Goal: Information Seeking & Learning: Learn about a topic

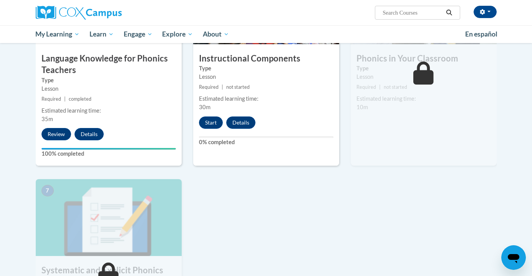
scroll to position [447, 0]
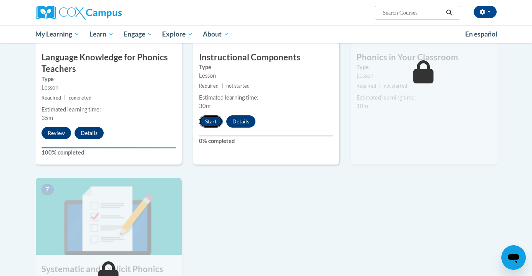
click at [214, 119] on button "Start" at bounding box center [211, 121] width 24 height 12
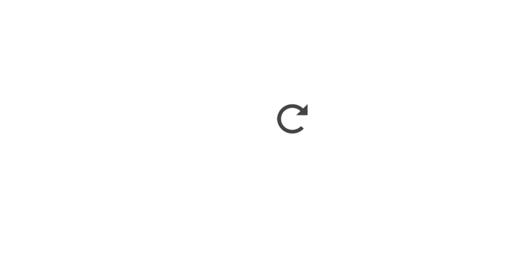
scroll to position [446, 0]
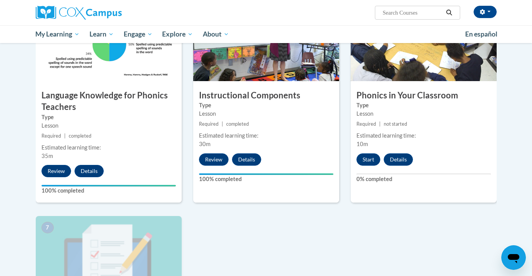
scroll to position [410, 0]
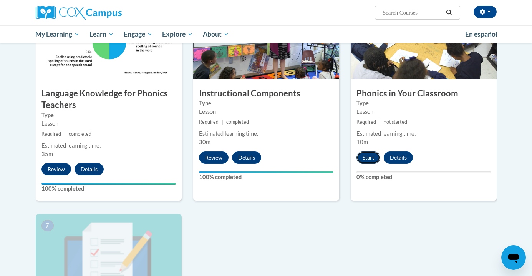
click at [365, 162] on button "Start" at bounding box center [369, 157] width 24 height 12
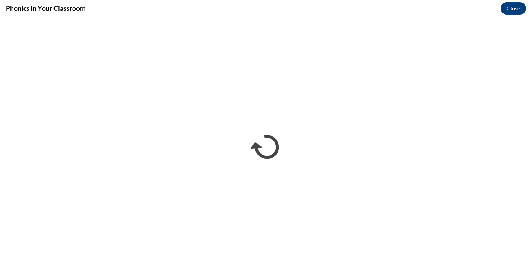
scroll to position [0, 0]
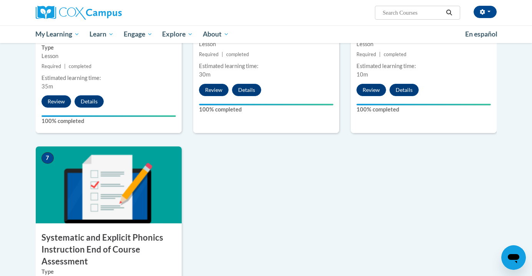
scroll to position [481, 0]
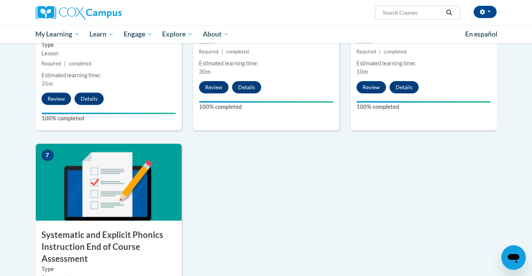
click at [419, 68] on div "Estimated learning time: 10m" at bounding box center [424, 67] width 146 height 17
click at [370, 87] on button "Review" at bounding box center [372, 87] width 30 height 12
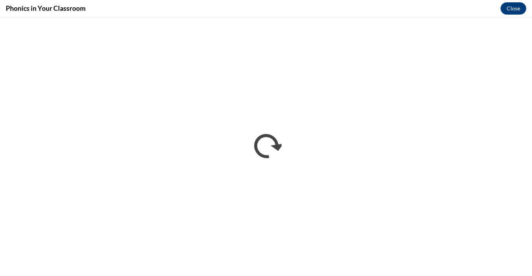
scroll to position [0, 0]
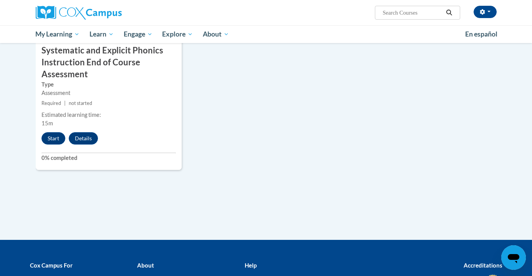
scroll to position [665, 0]
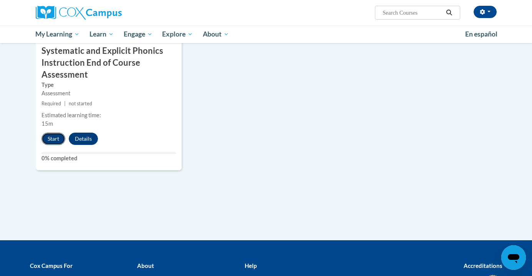
click at [51, 137] on button "Start" at bounding box center [54, 139] width 24 height 12
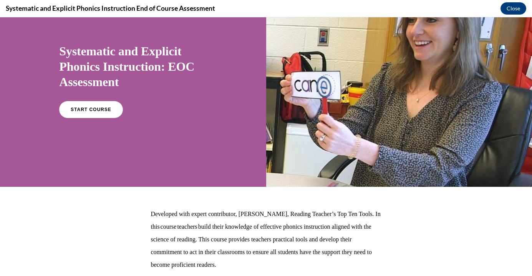
scroll to position [44, 0]
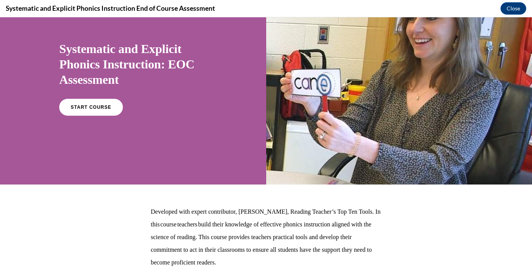
click at [75, 116] on div "START COURSE" at bounding box center [133, 110] width 148 height 23
click at [75, 109] on span "START COURSE" at bounding box center [91, 108] width 43 height 6
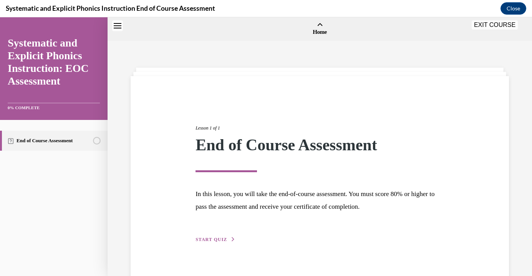
scroll to position [24, 0]
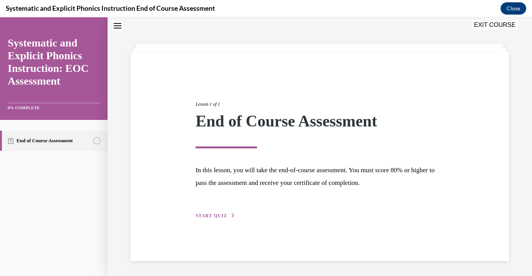
click at [203, 211] on div "Lesson 1 of 1 End of Course Assessment In this lesson, you will take the end-of…" at bounding box center [320, 151] width 260 height 137
click at [211, 219] on button "START QUIZ" at bounding box center [216, 215] width 40 height 7
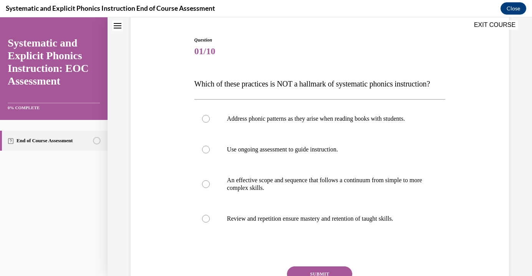
scroll to position [71, 0]
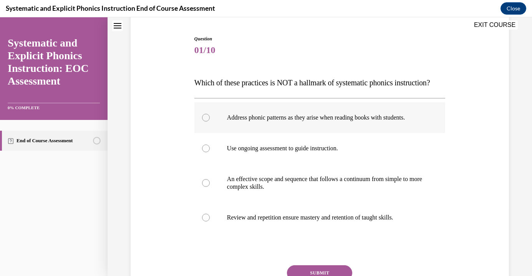
click at [206, 121] on div at bounding box center [206, 118] width 8 height 8
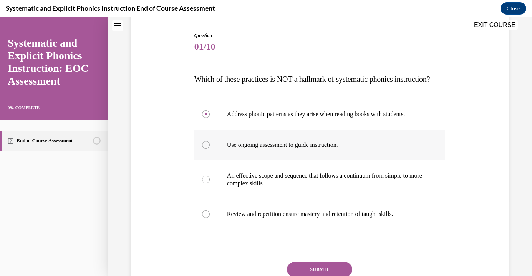
scroll to position [154, 0]
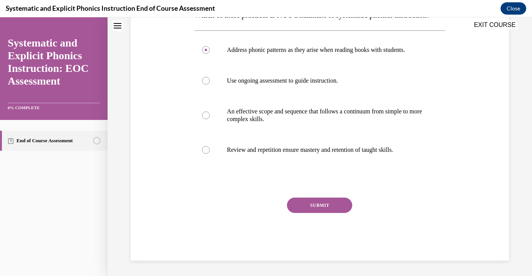
click at [313, 206] on button "SUBMIT" at bounding box center [319, 205] width 65 height 15
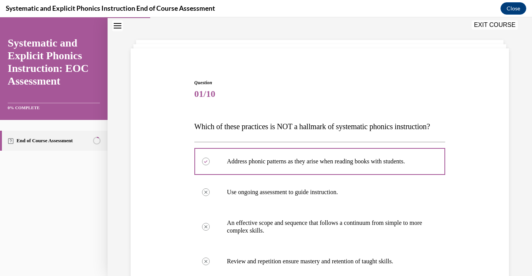
scroll to position [179, 0]
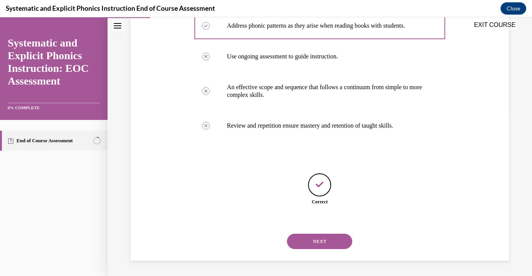
click at [325, 244] on button "NEXT" at bounding box center [319, 241] width 65 height 15
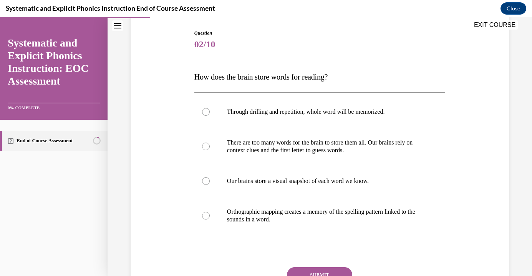
scroll to position [81, 0]
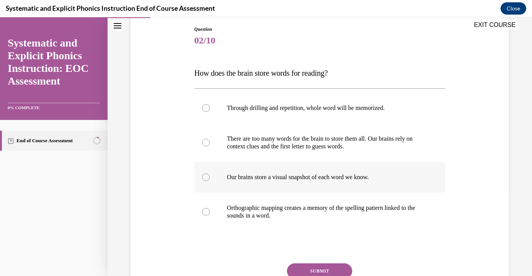
click at [207, 173] on div at bounding box center [319, 177] width 251 height 31
click at [308, 271] on button "SUBMIT" at bounding box center [319, 270] width 65 height 15
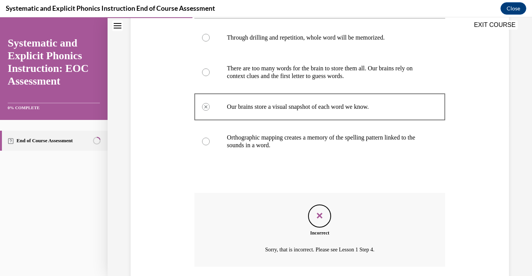
scroll to position [209, 0]
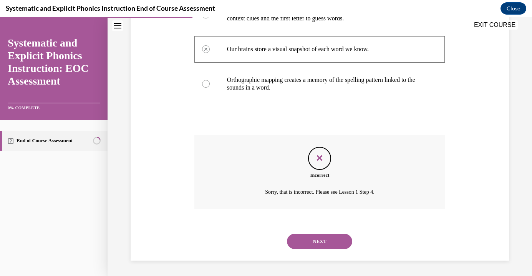
click at [341, 246] on button "NEXT" at bounding box center [319, 241] width 65 height 15
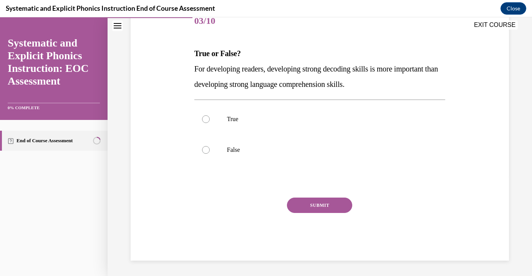
scroll to position [85, 0]
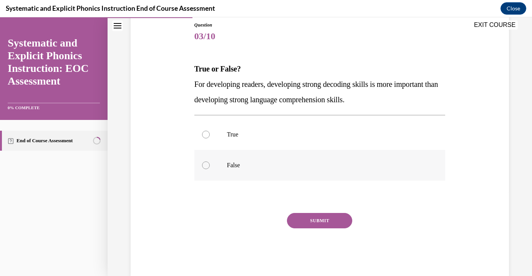
click at [206, 167] on div at bounding box center [206, 165] width 8 height 8
click at [315, 229] on div "SUBMIT" at bounding box center [319, 232] width 251 height 38
click at [314, 224] on button "SUBMIT" at bounding box center [319, 220] width 65 height 15
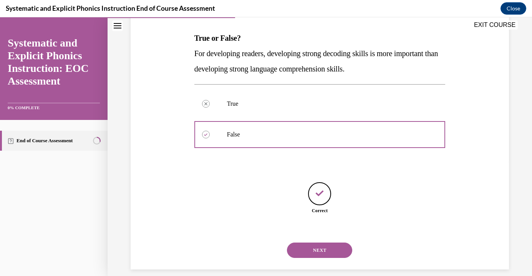
scroll to position [125, 0]
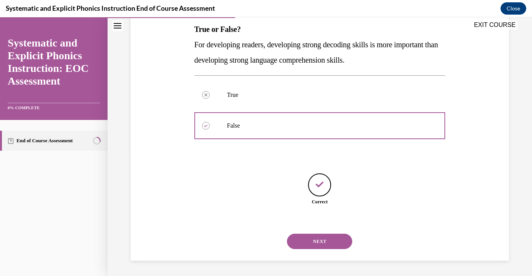
click at [296, 239] on button "NEXT" at bounding box center [319, 241] width 65 height 15
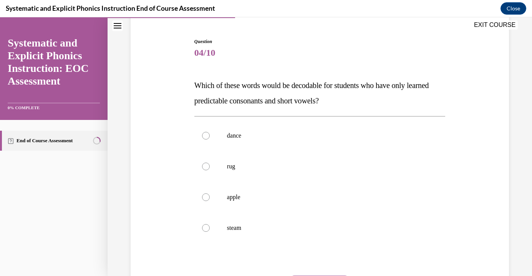
scroll to position [69, 0]
click at [209, 164] on div at bounding box center [319, 166] width 251 height 31
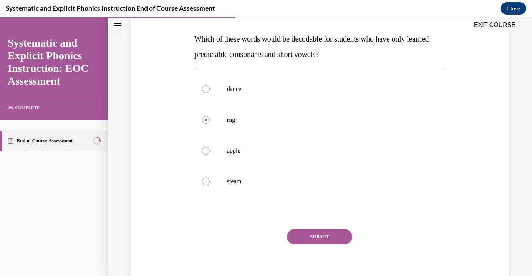
click at [334, 239] on button "SUBMIT" at bounding box center [319, 236] width 65 height 15
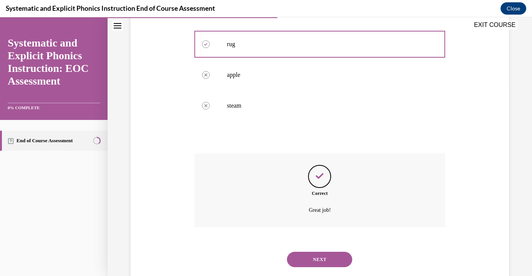
scroll to position [209, 0]
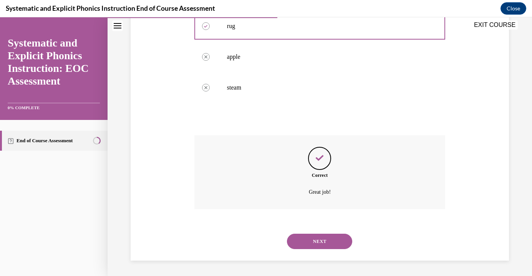
click at [321, 252] on div "NEXT" at bounding box center [319, 241] width 251 height 31
click at [321, 246] on button "NEXT" at bounding box center [319, 241] width 65 height 15
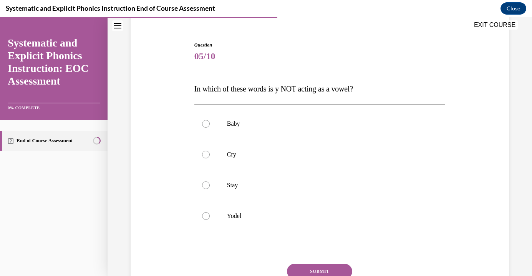
scroll to position [76, 0]
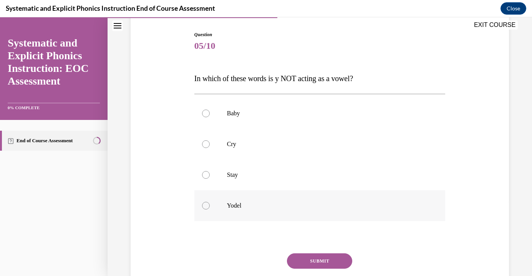
click at [206, 210] on div at bounding box center [319, 205] width 251 height 31
click at [206, 178] on div at bounding box center [206, 175] width 8 height 8
click at [300, 261] on button "SUBMIT" at bounding box center [319, 260] width 65 height 15
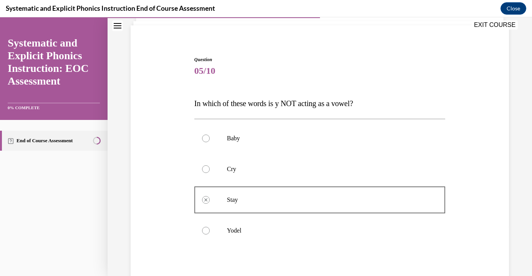
scroll to position [194, 0]
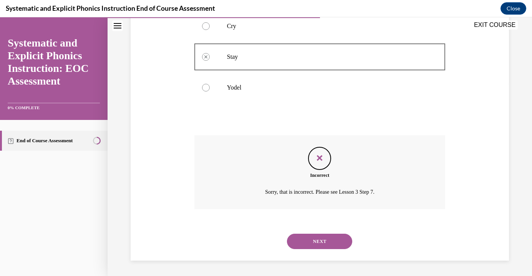
click at [300, 239] on button "NEXT" at bounding box center [319, 241] width 65 height 15
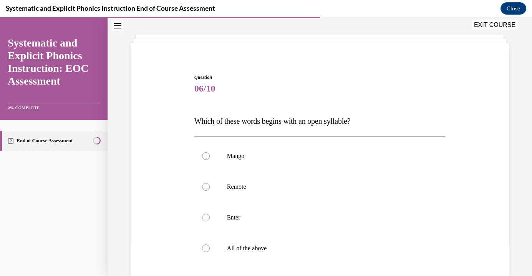
scroll to position [46, 0]
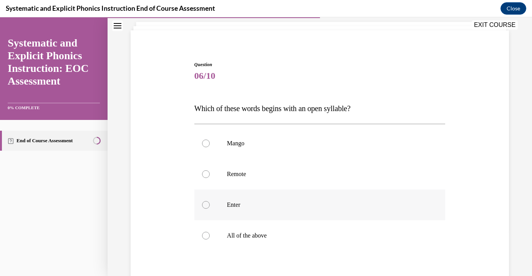
click at [206, 202] on div at bounding box center [206, 205] width 8 height 8
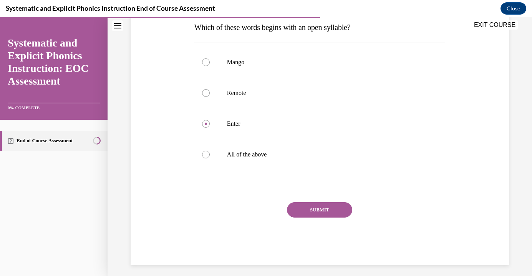
click at [309, 212] on button "SUBMIT" at bounding box center [319, 209] width 65 height 15
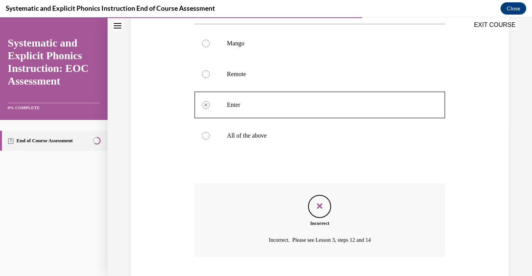
scroll to position [169, 0]
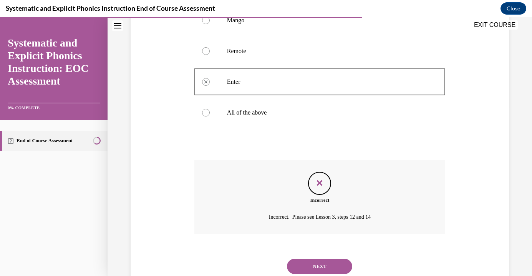
click at [314, 266] on button "NEXT" at bounding box center [319, 266] width 65 height 15
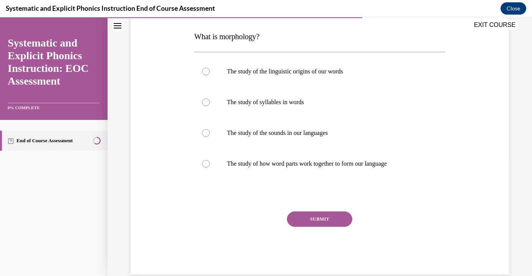
scroll to position [118, 0]
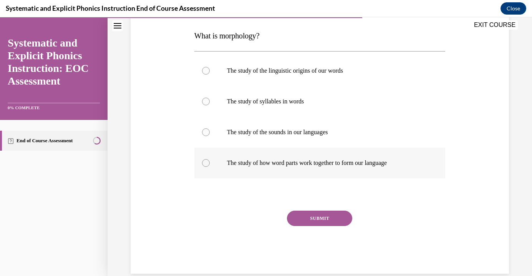
click at [204, 163] on div at bounding box center [206, 163] width 8 height 8
click at [298, 218] on button "SUBMIT" at bounding box center [319, 218] width 65 height 15
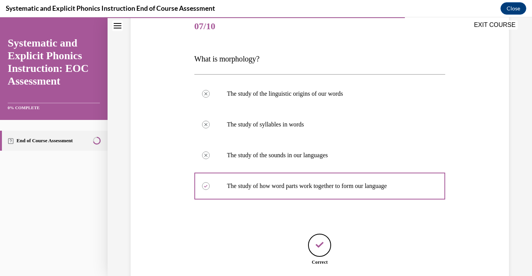
scroll to position [156, 0]
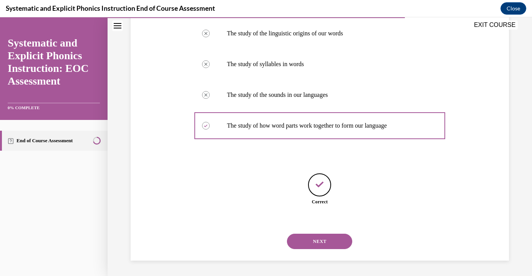
click at [306, 239] on button "NEXT" at bounding box center [319, 241] width 65 height 15
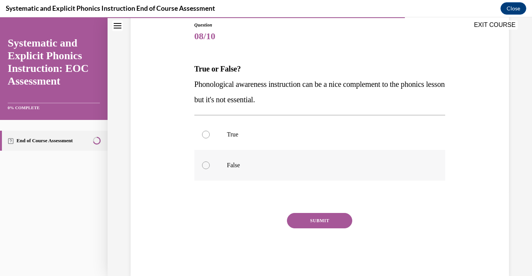
click at [204, 166] on div at bounding box center [206, 165] width 8 height 8
click at [296, 225] on button "SUBMIT" at bounding box center [319, 220] width 65 height 15
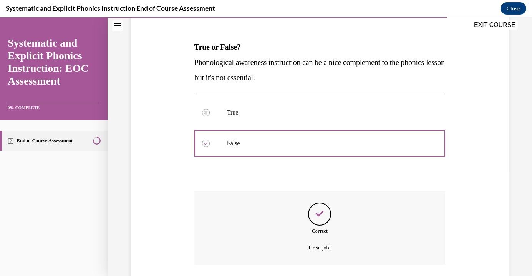
scroll to position [163, 0]
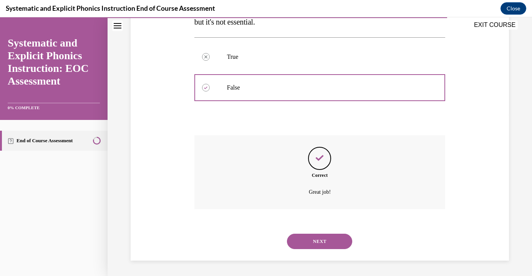
click at [325, 239] on button "NEXT" at bounding box center [319, 241] width 65 height 15
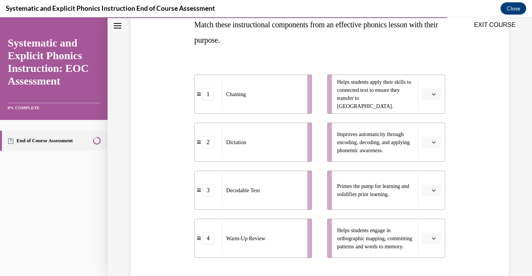
scroll to position [128, 0]
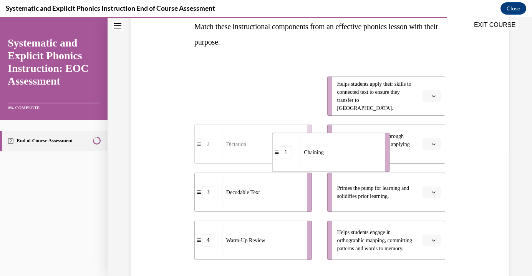
drag, startPoint x: 273, startPoint y: 90, endPoint x: 350, endPoint y: 146, distance: 94.9
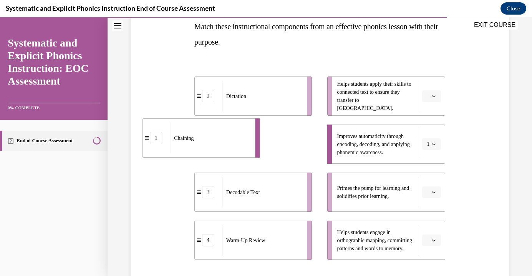
drag, startPoint x: 260, startPoint y: 134, endPoint x: 188, endPoint y: 128, distance: 72.5
click at [188, 128] on div "Chaining" at bounding box center [210, 138] width 81 height 31
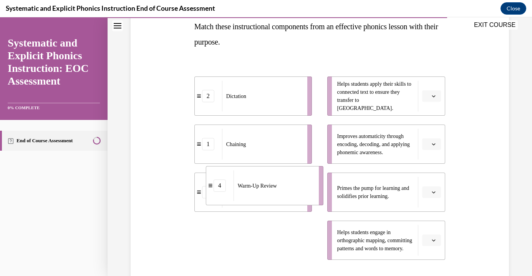
drag, startPoint x: 250, startPoint y: 241, endPoint x: 260, endPoint y: 187, distance: 55.2
click at [260, 187] on span "Warm-Up Review" at bounding box center [257, 186] width 39 height 8
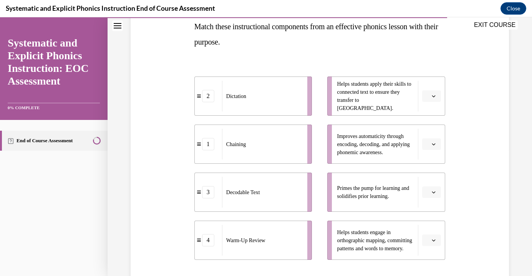
click at [256, 227] on div "Warm-Up Review" at bounding box center [262, 240] width 81 height 31
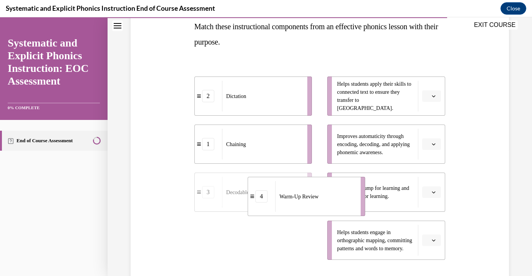
drag, startPoint x: 257, startPoint y: 244, endPoint x: 311, endPoint y: 199, distance: 70.0
click at [311, 199] on div "Warm-Up Review" at bounding box center [316, 196] width 81 height 31
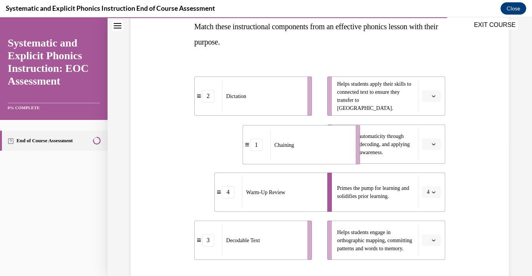
drag, startPoint x: 243, startPoint y: 142, endPoint x: 291, endPoint y: 143, distance: 48.0
click at [291, 143] on span "Chaining" at bounding box center [284, 145] width 20 height 8
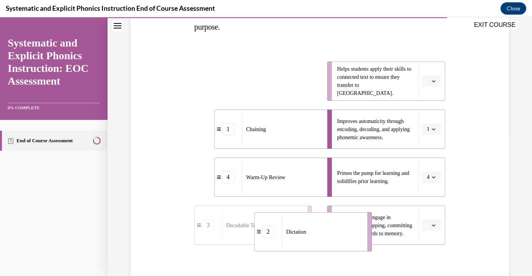
drag, startPoint x: 226, startPoint y: 102, endPoint x: 286, endPoint y: 252, distance: 161.8
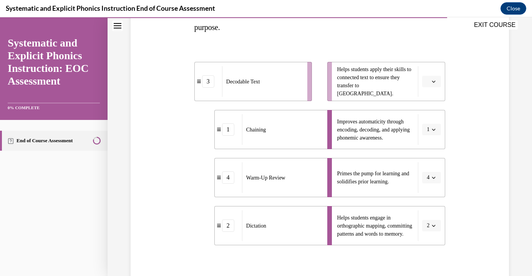
scroll to position [139, 0]
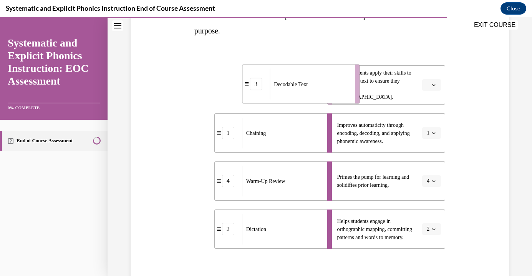
drag, startPoint x: 272, startPoint y: 82, endPoint x: 320, endPoint y: 81, distance: 48.1
click at [320, 81] on div "Decodable Text" at bounding box center [310, 84] width 81 height 31
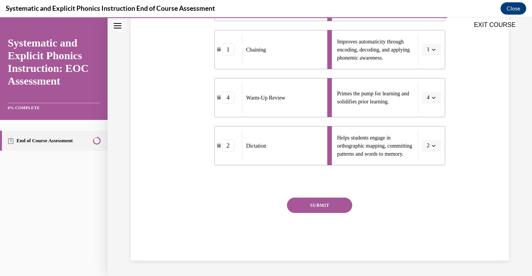
click at [299, 201] on button "SUBMIT" at bounding box center [319, 205] width 65 height 15
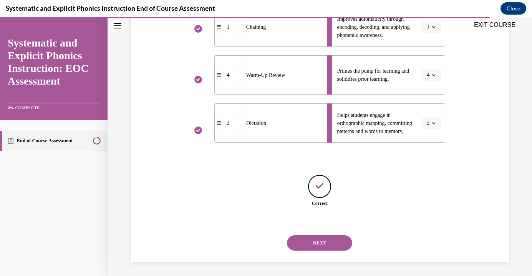
scroll to position [246, 0]
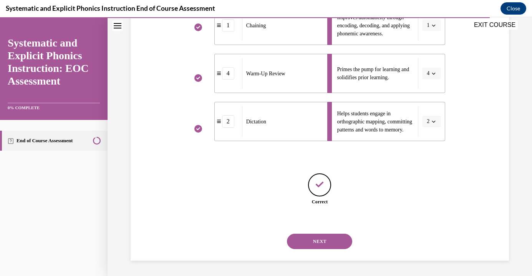
click at [302, 241] on button "NEXT" at bounding box center [319, 241] width 65 height 15
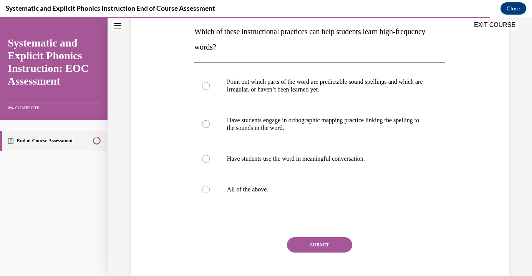
scroll to position [125, 0]
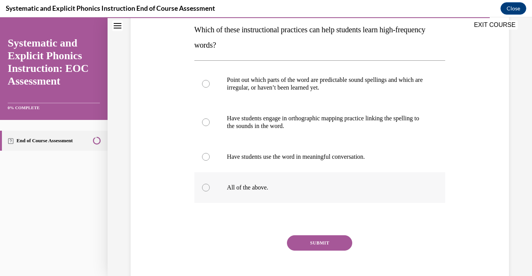
click at [207, 179] on div at bounding box center [319, 187] width 251 height 31
click at [302, 236] on button "SUBMIT" at bounding box center [319, 242] width 65 height 15
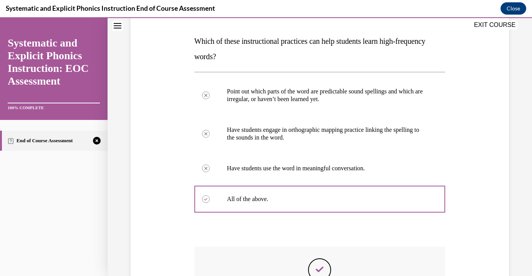
scroll to position [224, 0]
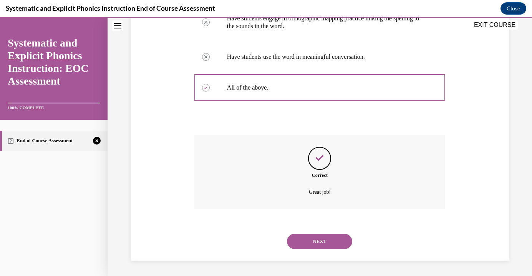
click at [309, 241] on button "NEXT" at bounding box center [319, 241] width 65 height 15
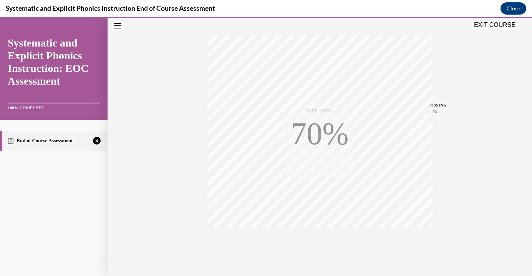
scroll to position [135, 0]
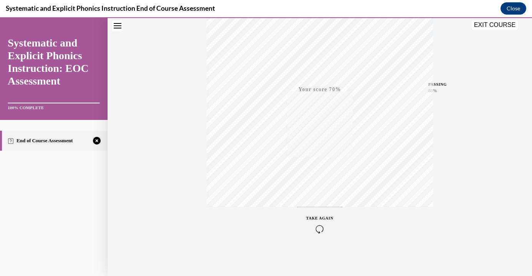
click at [326, 224] on div "TAKE AGAIN" at bounding box center [319, 224] width 27 height 18
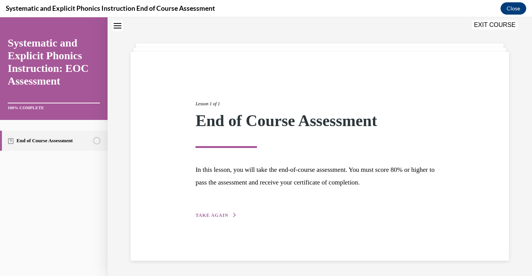
click at [224, 214] on span "TAKE AGAIN" at bounding box center [212, 215] width 33 height 5
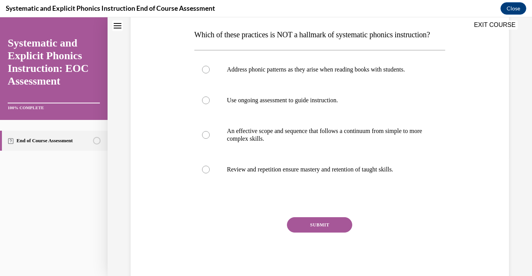
scroll to position [122, 0]
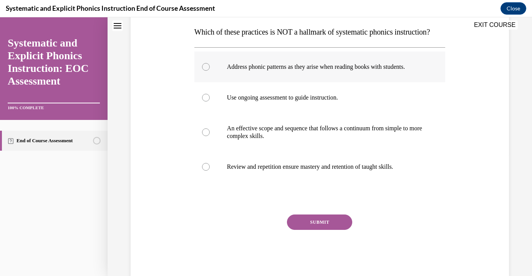
click at [217, 79] on div at bounding box center [319, 66] width 251 height 31
click at [304, 230] on button "SUBMIT" at bounding box center [319, 221] width 65 height 15
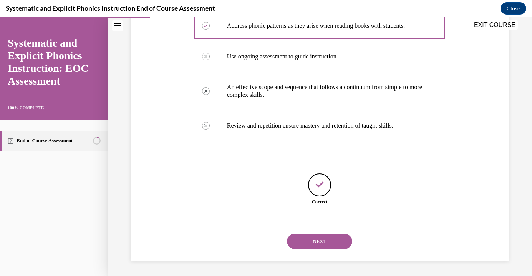
scroll to position [179, 0]
click at [321, 244] on button "NEXT" at bounding box center [319, 241] width 65 height 15
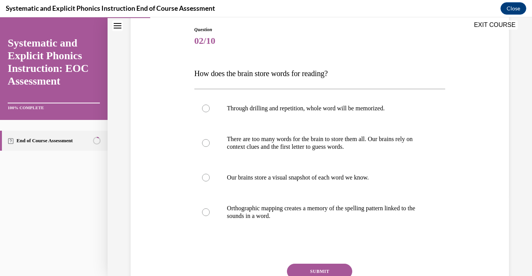
scroll to position [83, 0]
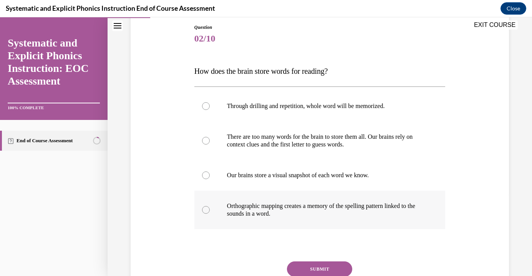
click at [203, 211] on div at bounding box center [206, 210] width 8 height 8
click at [336, 273] on button "SUBMIT" at bounding box center [319, 268] width 65 height 15
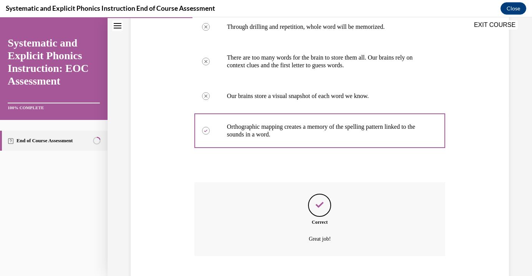
scroll to position [209, 0]
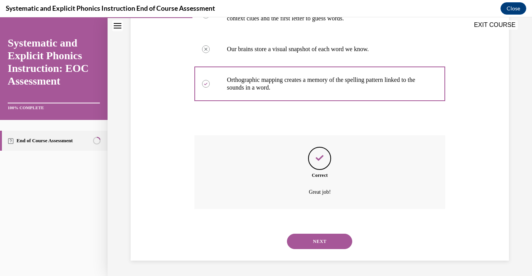
click at [307, 240] on button "NEXT" at bounding box center [319, 241] width 65 height 15
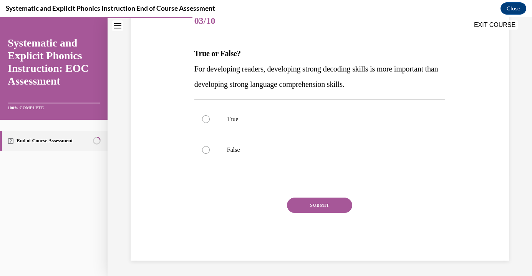
scroll to position [85, 0]
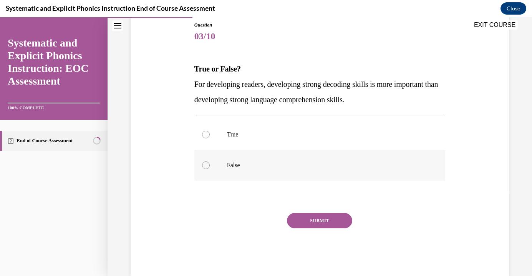
click at [207, 170] on div at bounding box center [319, 165] width 251 height 31
click at [299, 213] on button "SUBMIT" at bounding box center [319, 220] width 65 height 15
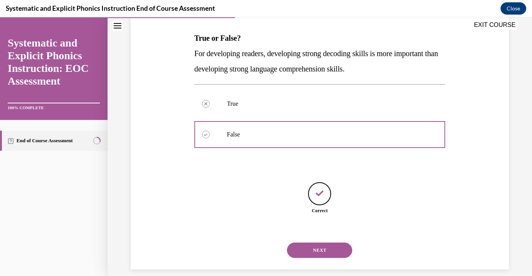
scroll to position [125, 0]
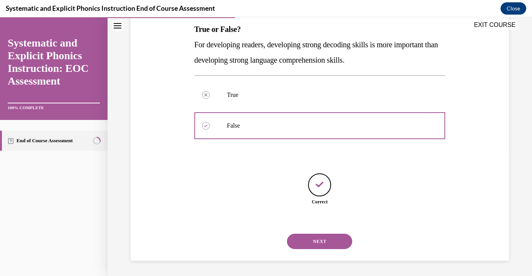
click at [319, 242] on button "NEXT" at bounding box center [319, 241] width 65 height 15
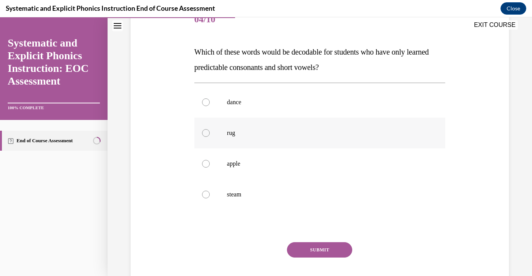
scroll to position [111, 0]
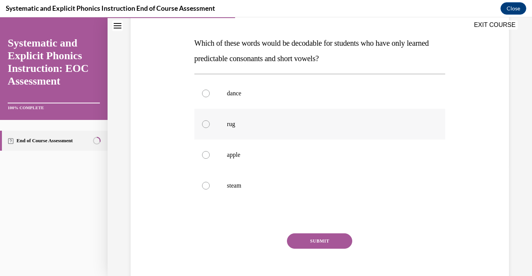
click at [228, 123] on p "rug" at bounding box center [326, 124] width 199 height 8
click at [307, 239] on button "SUBMIT" at bounding box center [319, 240] width 65 height 15
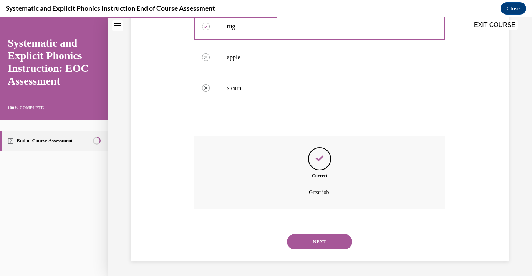
scroll to position [209, 0]
click at [326, 246] on button "NEXT" at bounding box center [319, 241] width 65 height 15
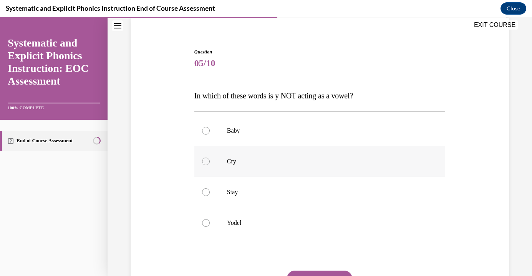
scroll to position [59, 0]
click at [209, 226] on div at bounding box center [319, 222] width 251 height 31
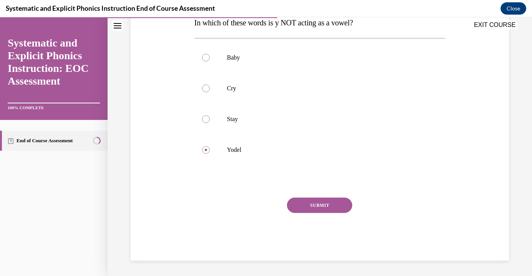
click at [321, 204] on button "SUBMIT" at bounding box center [319, 205] width 65 height 15
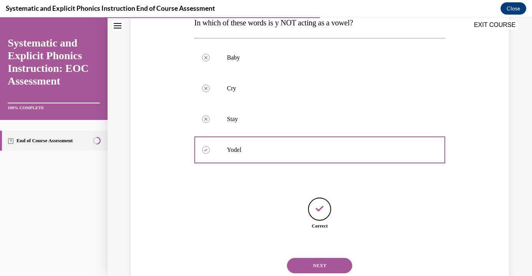
scroll to position [156, 0]
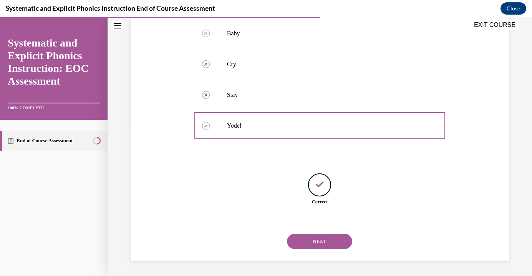
click at [301, 241] on button "NEXT" at bounding box center [319, 241] width 65 height 15
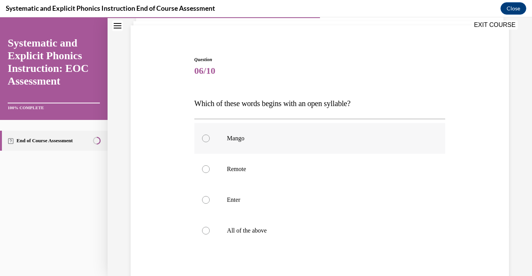
scroll to position [62, 0]
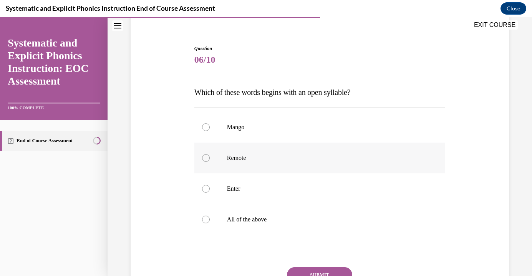
click at [209, 162] on div at bounding box center [319, 158] width 251 height 31
click at [304, 271] on button "SUBMIT" at bounding box center [319, 274] width 65 height 15
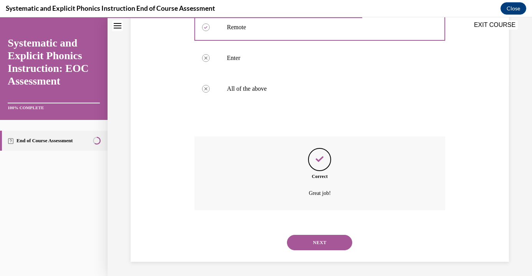
scroll to position [194, 0]
click at [308, 241] on button "NEXT" at bounding box center [319, 241] width 65 height 15
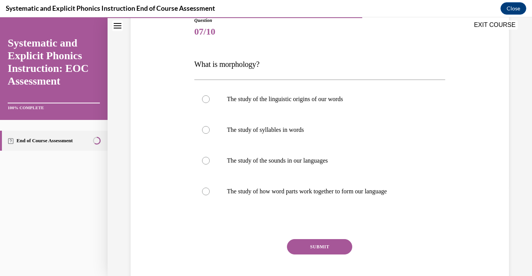
scroll to position [97, 0]
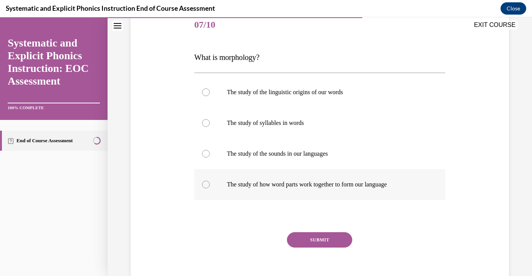
click at [269, 183] on p "The study of how word parts work together to form our language" at bounding box center [326, 185] width 199 height 8
click at [311, 243] on button "SUBMIT" at bounding box center [319, 239] width 65 height 15
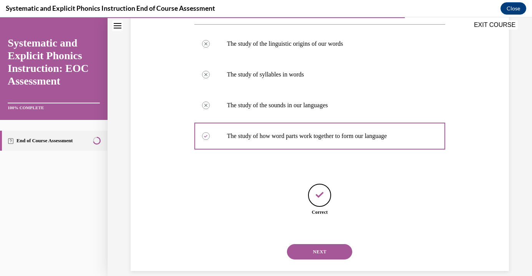
scroll to position [156, 0]
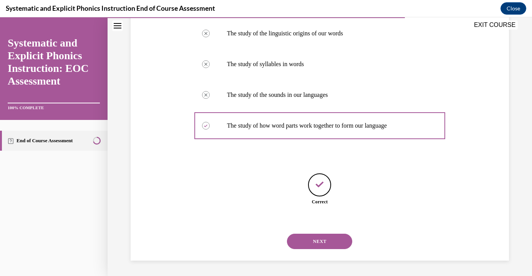
click at [318, 243] on button "NEXT" at bounding box center [319, 241] width 65 height 15
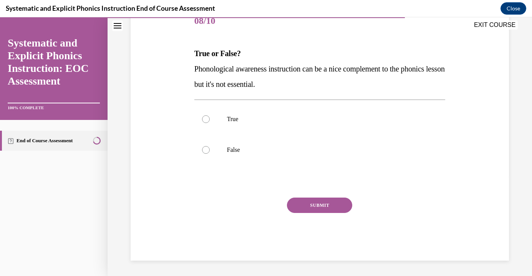
scroll to position [85, 0]
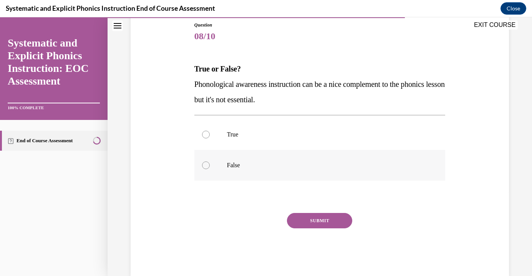
click at [247, 160] on div at bounding box center [319, 165] width 251 height 31
click at [296, 228] on button "SUBMIT" at bounding box center [319, 220] width 65 height 15
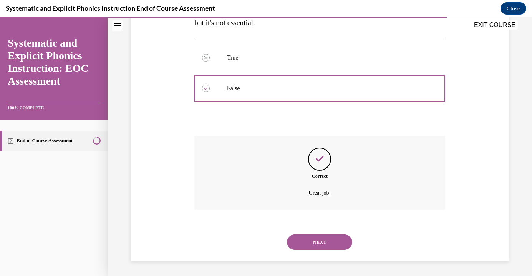
scroll to position [163, 0]
click at [338, 238] on button "NEXT" at bounding box center [319, 241] width 65 height 15
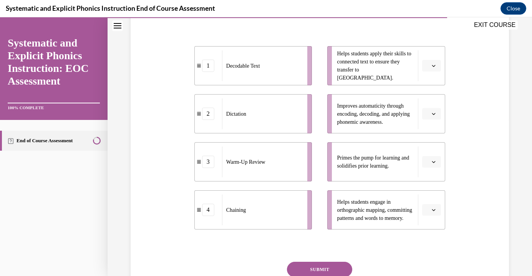
scroll to position [158, 0]
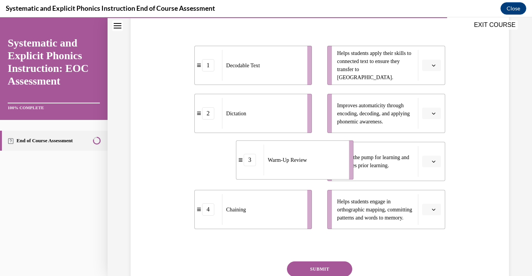
drag, startPoint x: 272, startPoint y: 172, endPoint x: 312, endPoint y: 170, distance: 40.0
click at [312, 170] on div "Warm-Up Review" at bounding box center [304, 160] width 81 height 31
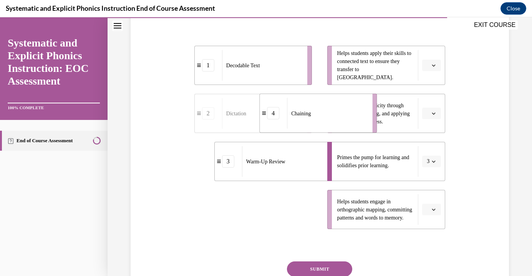
drag, startPoint x: 247, startPoint y: 214, endPoint x: 312, endPoint y: 118, distance: 116.5
click at [312, 118] on div "Chaining" at bounding box center [327, 113] width 81 height 31
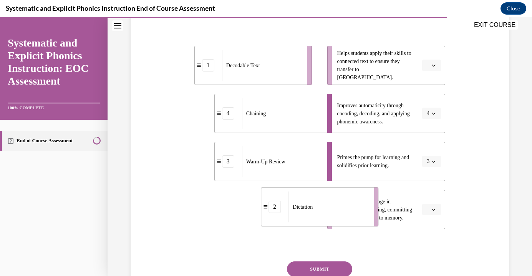
drag, startPoint x: 248, startPoint y: 213, endPoint x: 314, endPoint y: 211, distance: 66.2
click at [314, 211] on div "Dictation" at bounding box center [329, 206] width 81 height 31
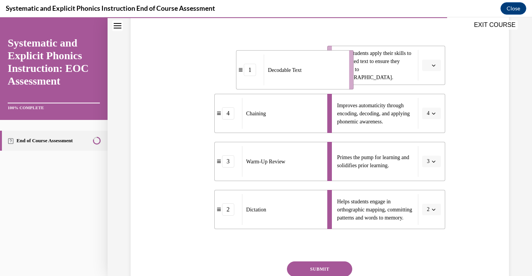
drag, startPoint x: 277, startPoint y: 58, endPoint x: 319, endPoint y: 62, distance: 42.1
click at [319, 62] on div "Decodable Text" at bounding box center [304, 70] width 81 height 31
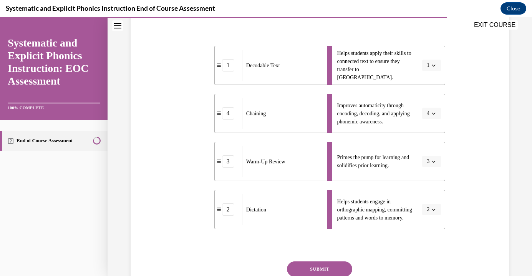
click at [302, 264] on button "SUBMIT" at bounding box center [319, 268] width 65 height 15
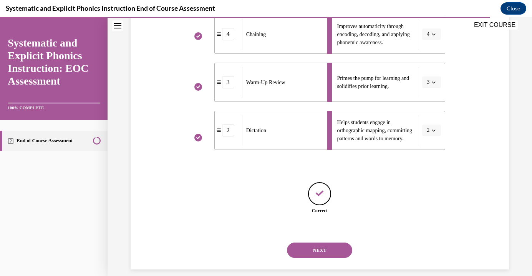
scroll to position [246, 0]
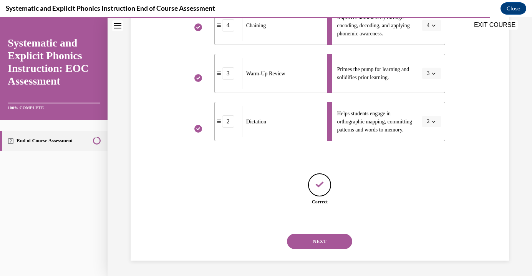
click at [305, 241] on button "NEXT" at bounding box center [319, 241] width 65 height 15
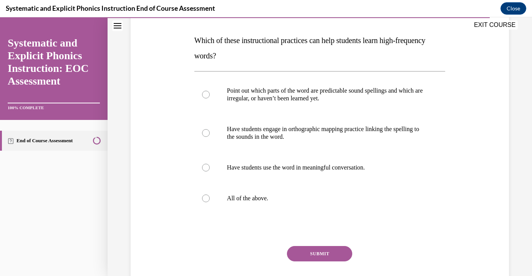
scroll to position [162, 0]
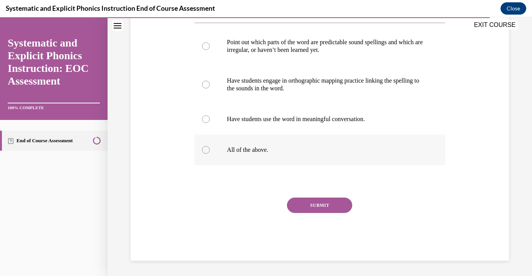
click at [204, 150] on div at bounding box center [206, 150] width 8 height 8
click at [324, 208] on button "SUBMIT" at bounding box center [319, 205] width 65 height 15
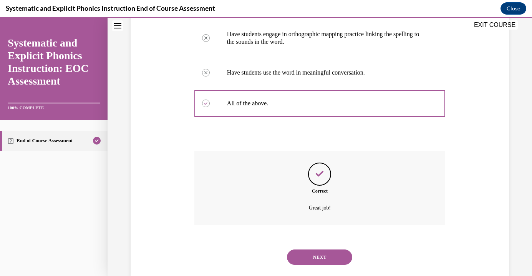
scroll to position [224, 0]
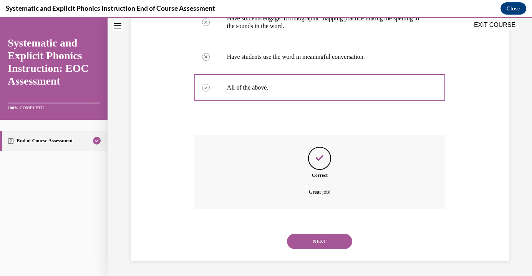
click at [315, 236] on button "NEXT" at bounding box center [319, 241] width 65 height 15
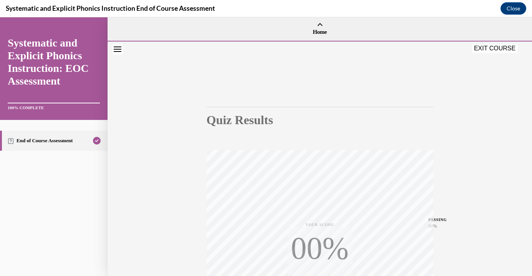
scroll to position [135, 0]
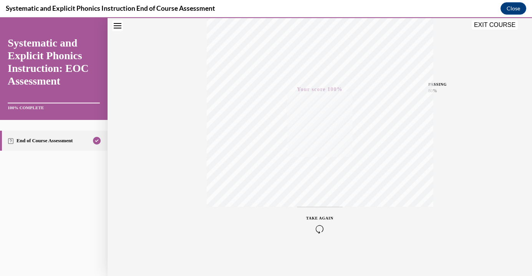
click at [497, 27] on button "EXIT COURSE" at bounding box center [495, 24] width 46 height 9
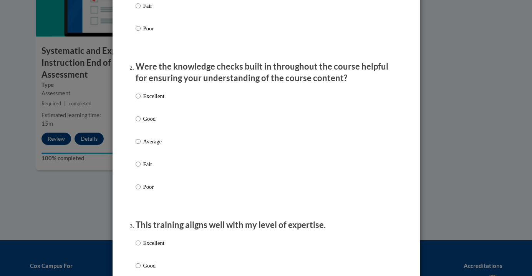
scroll to position [0, 0]
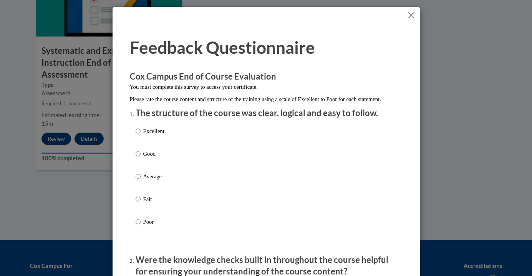
click at [409, 15] on button "Close" at bounding box center [412, 15] width 10 height 10
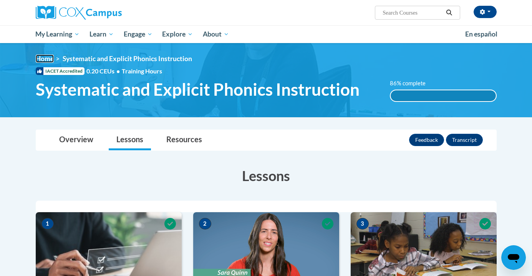
click at [49, 62] on link "Home" at bounding box center [45, 59] width 18 height 8
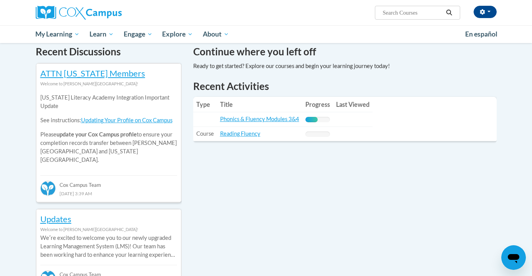
scroll to position [235, 0]
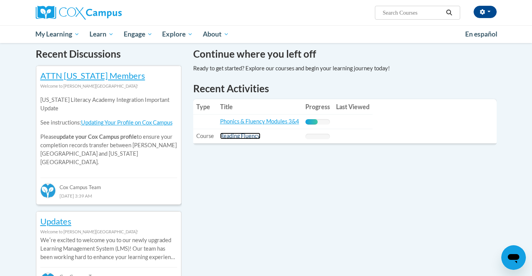
click at [233, 138] on link "Reading Fluency" at bounding box center [240, 136] width 40 height 7
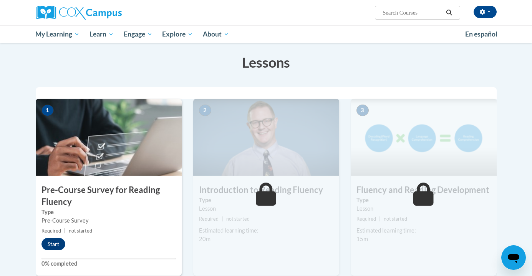
scroll to position [112, 0]
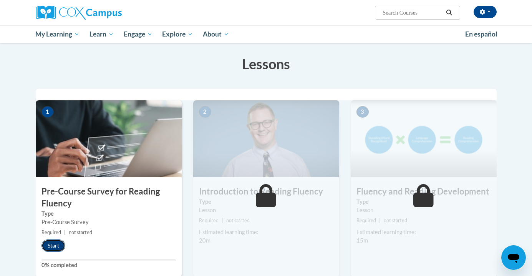
click at [47, 245] on button "Start" at bounding box center [54, 245] width 24 height 12
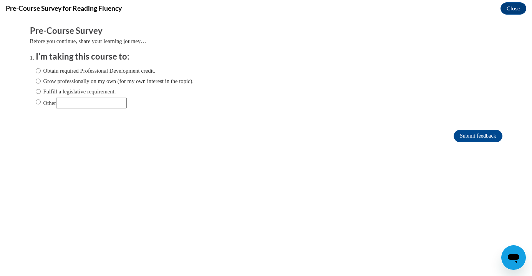
scroll to position [0, 0]
click at [39, 70] on input "Obtain required Professional Development credit." at bounding box center [38, 70] width 5 height 8
radio input "true"
click at [458, 133] on input "Submit feedback" at bounding box center [478, 136] width 48 height 12
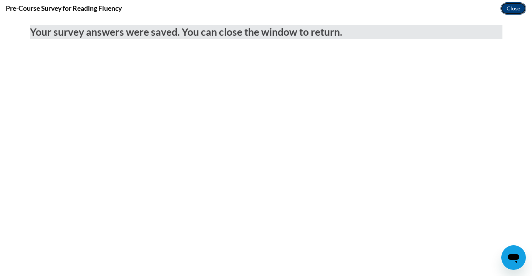
click at [510, 2] on button "Close" at bounding box center [514, 8] width 26 height 12
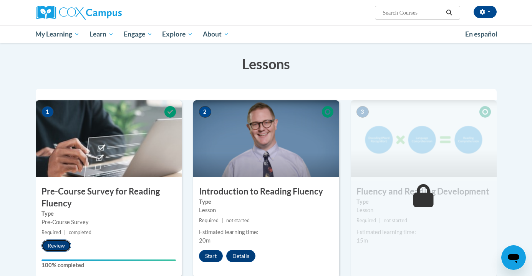
click at [52, 243] on button "Review" at bounding box center [57, 245] width 30 height 12
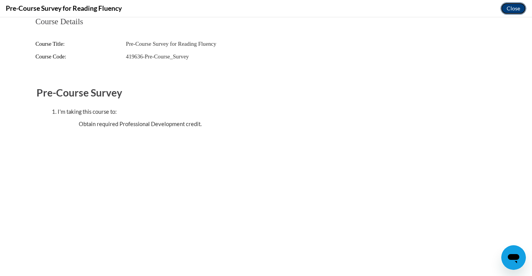
click at [507, 8] on button "Close" at bounding box center [514, 8] width 26 height 12
